Goal: Check status: Check status

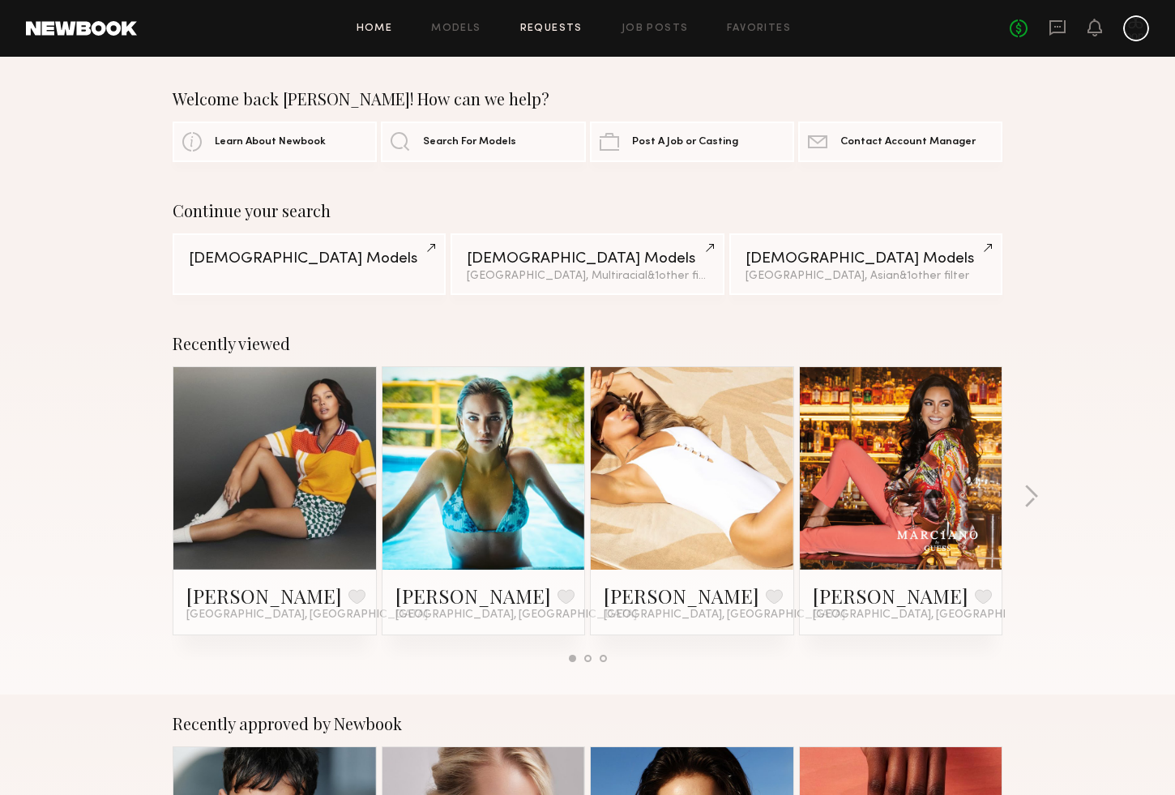
click at [540, 28] on link "Requests" at bounding box center [551, 28] width 62 height 11
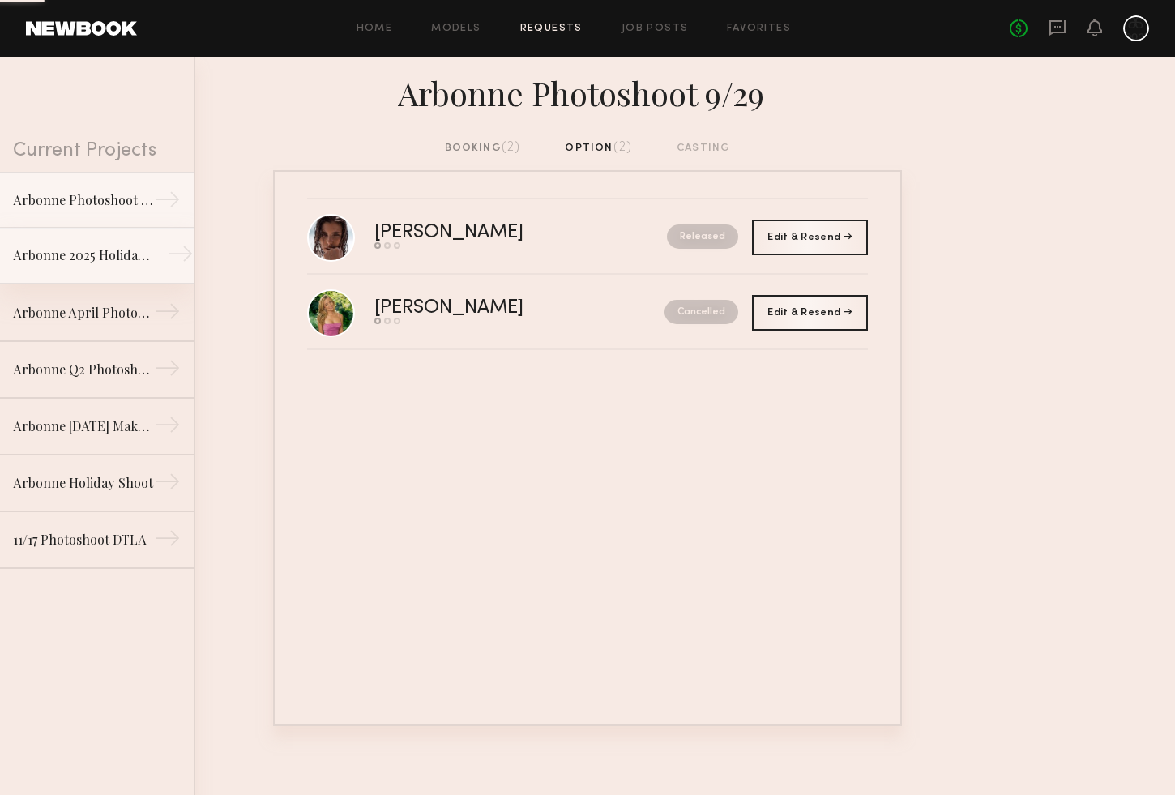
click at [92, 263] on div "Arbonne 2025 Holiday Shoot" at bounding box center [83, 254] width 141 height 19
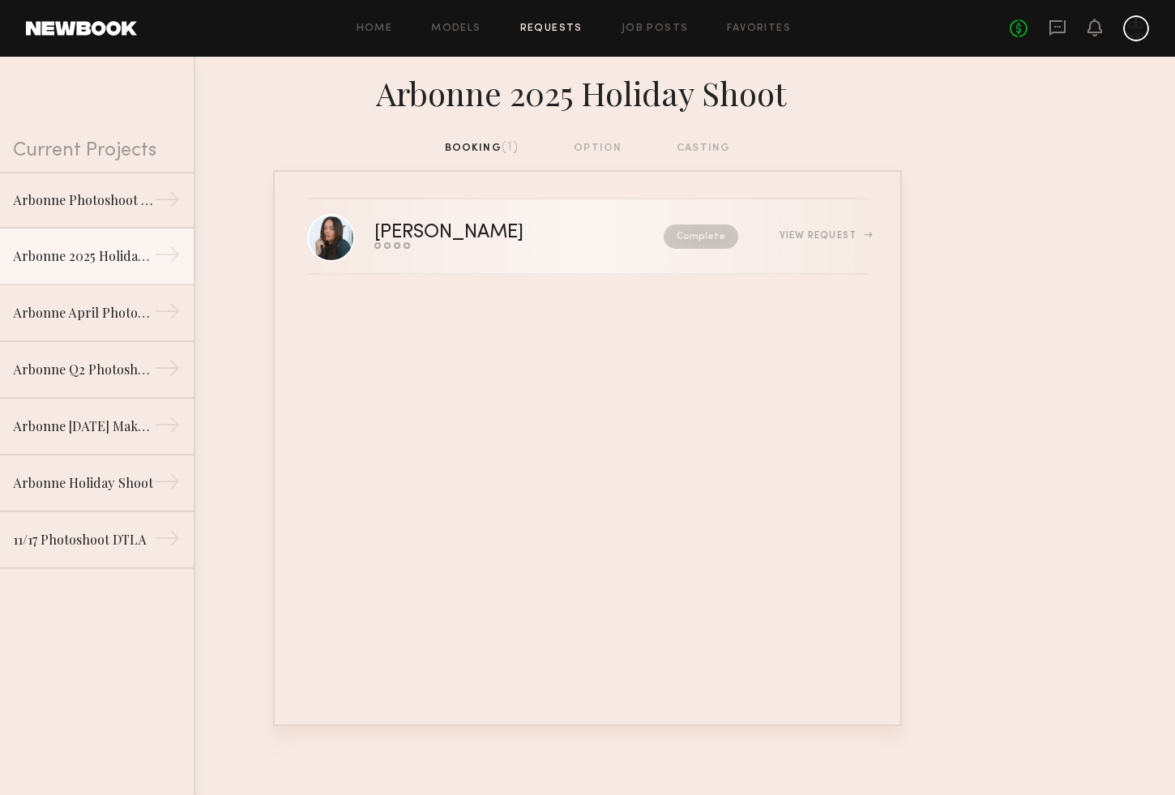
click at [519, 251] on link "[PERSON_NAME] Send request Model response Review hours worked Pay model Complet…" at bounding box center [587, 236] width 561 height 75
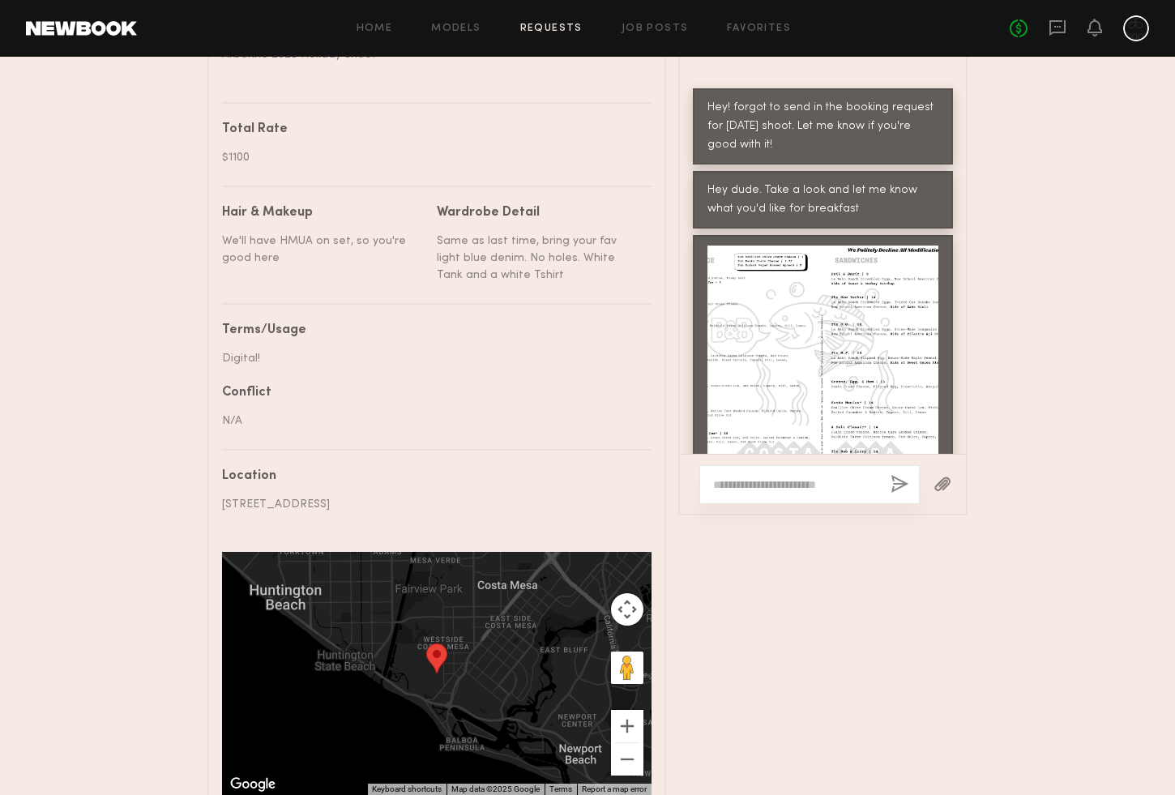
scroll to position [1004, 0]
